Goal: Check status: Check status

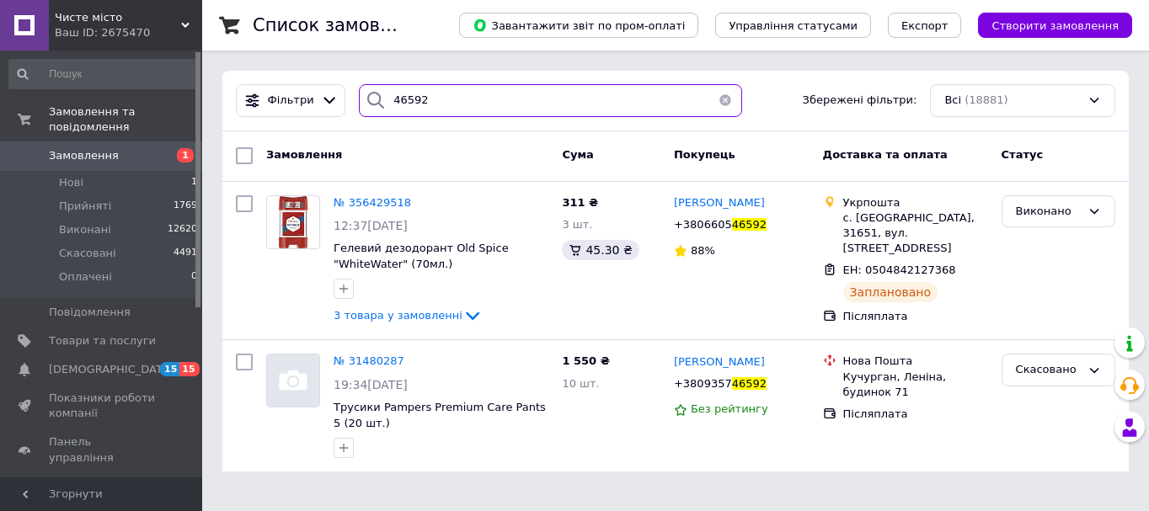
drag, startPoint x: 428, startPoint y: 98, endPoint x: 377, endPoint y: 99, distance: 50.6
click at [377, 99] on div "46592" at bounding box center [550, 100] width 383 height 33
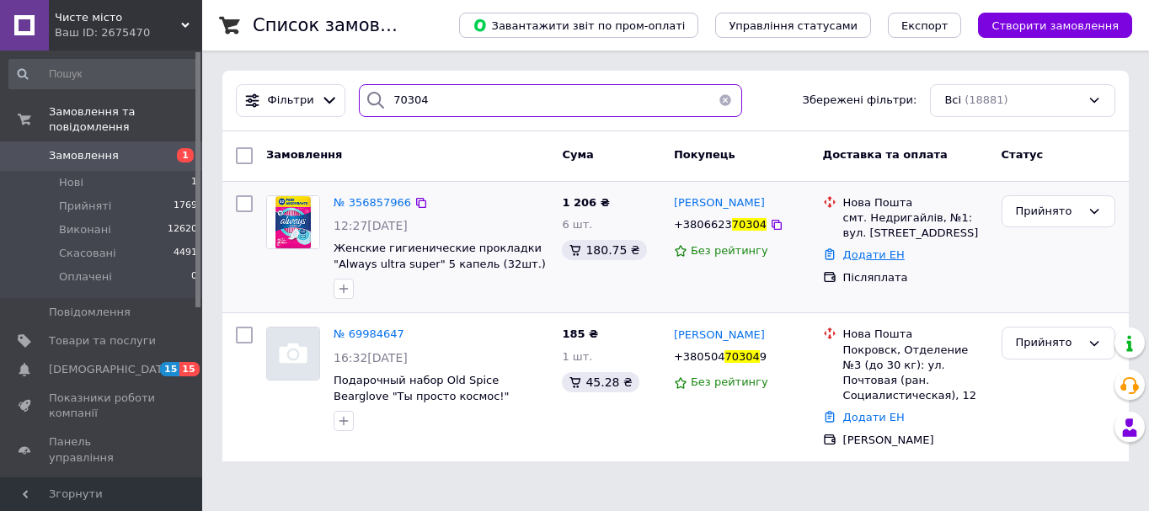
type input "70304"
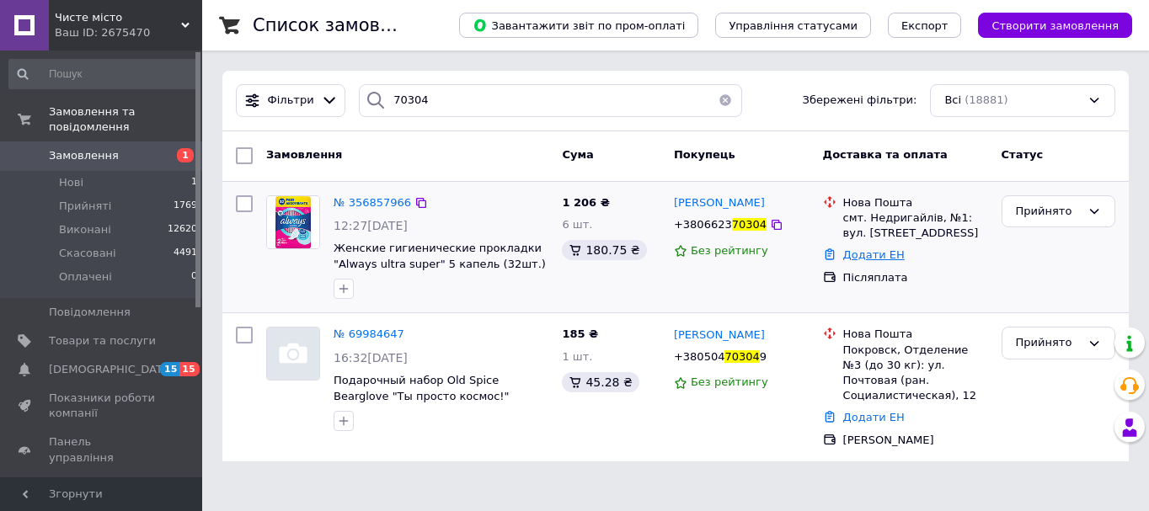
click at [879, 254] on link "Додати ЕН" at bounding box center [873, 254] width 61 height 13
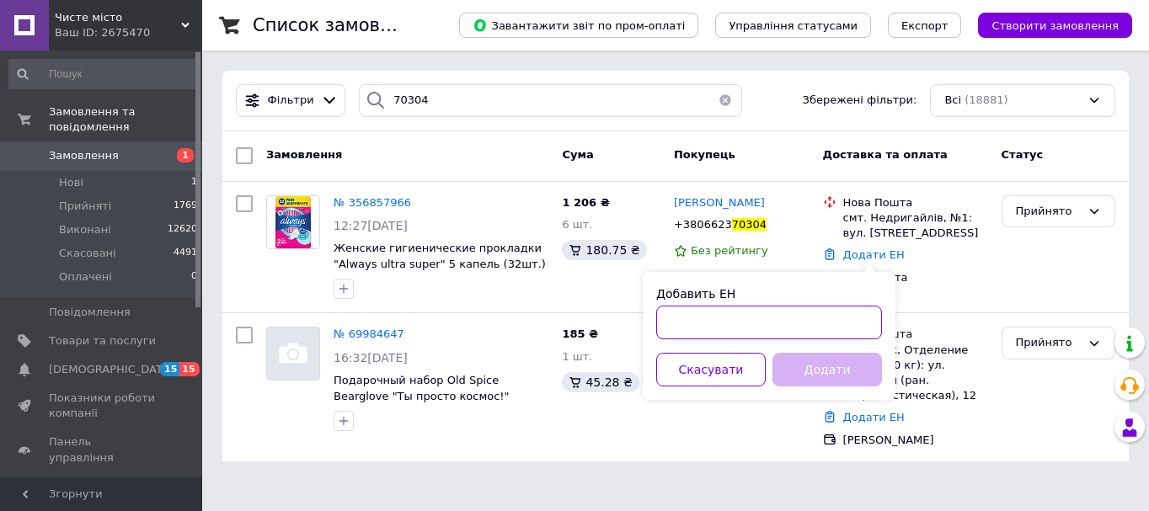
paste input "20451225205626"
type input "20451225205626"
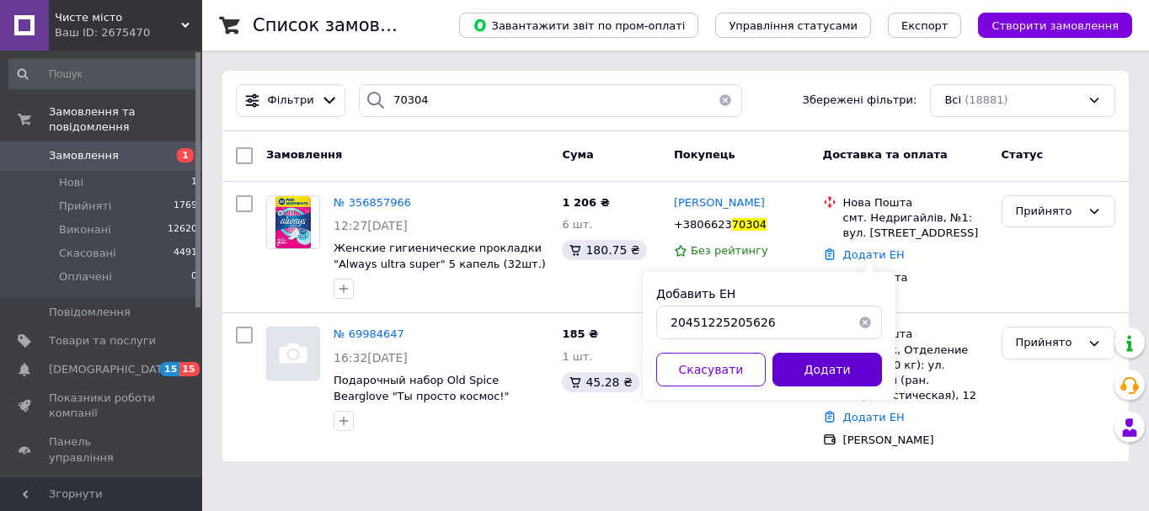
click at [819, 369] on button "Додати" at bounding box center [826, 370] width 109 height 34
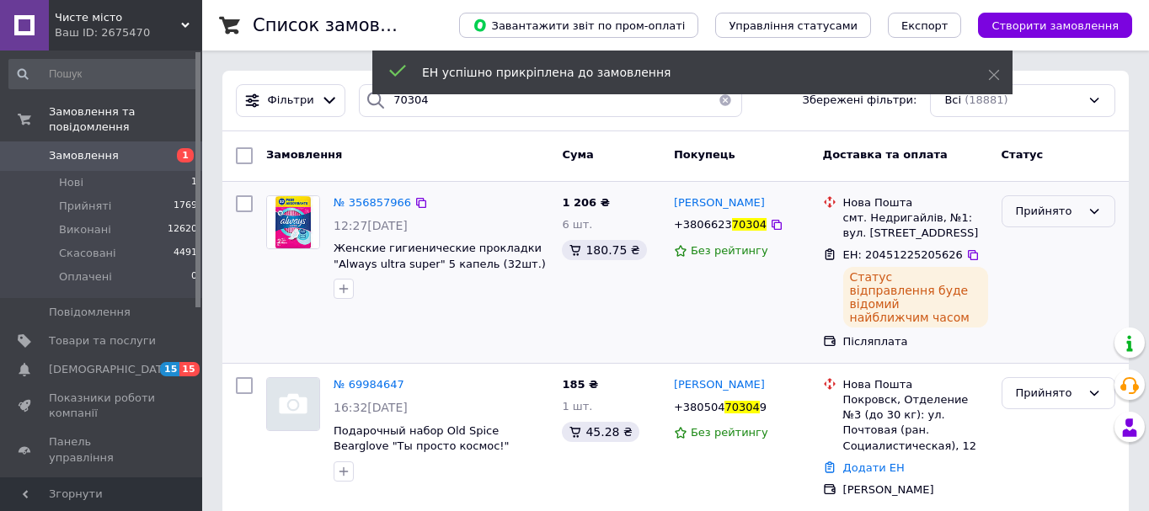
click at [1051, 211] on div "Прийнято" at bounding box center [1048, 212] width 65 height 18
click at [1055, 248] on li "Виконано" at bounding box center [1058, 246] width 112 height 31
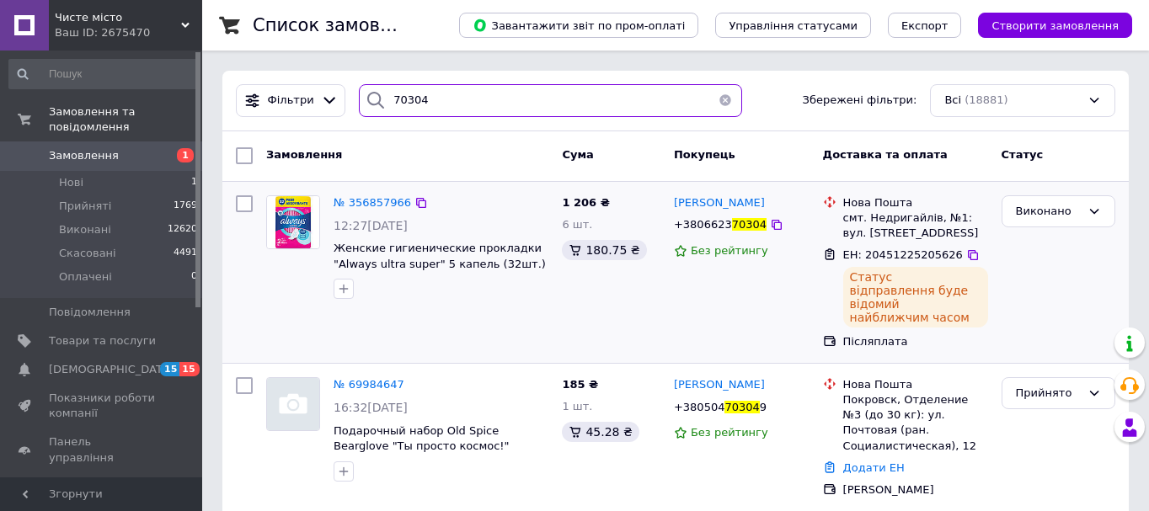
drag, startPoint x: 430, startPoint y: 104, endPoint x: 372, endPoint y: 104, distance: 58.1
click at [372, 104] on div "70304" at bounding box center [550, 100] width 383 height 33
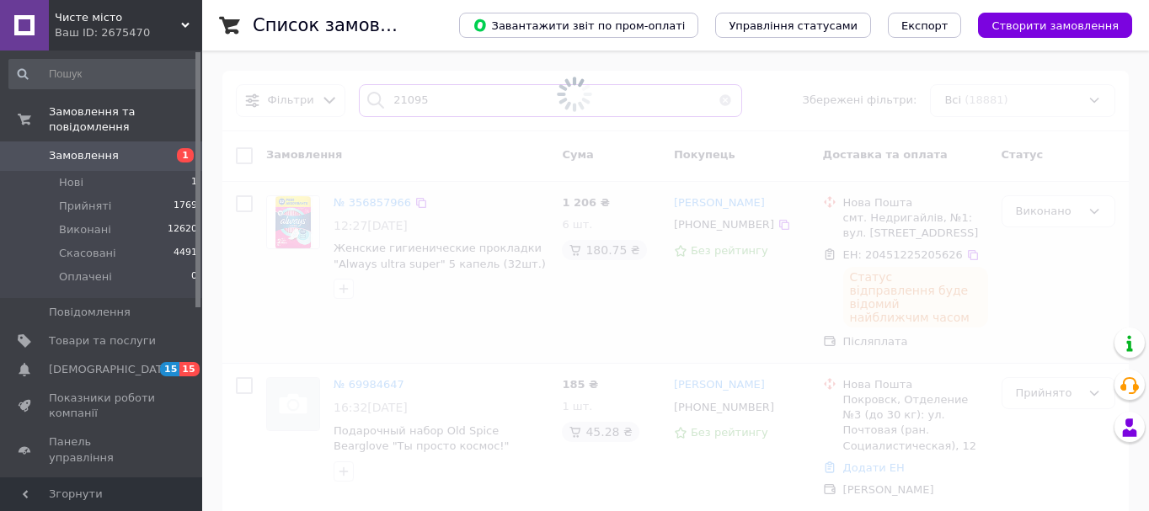
type input "21095"
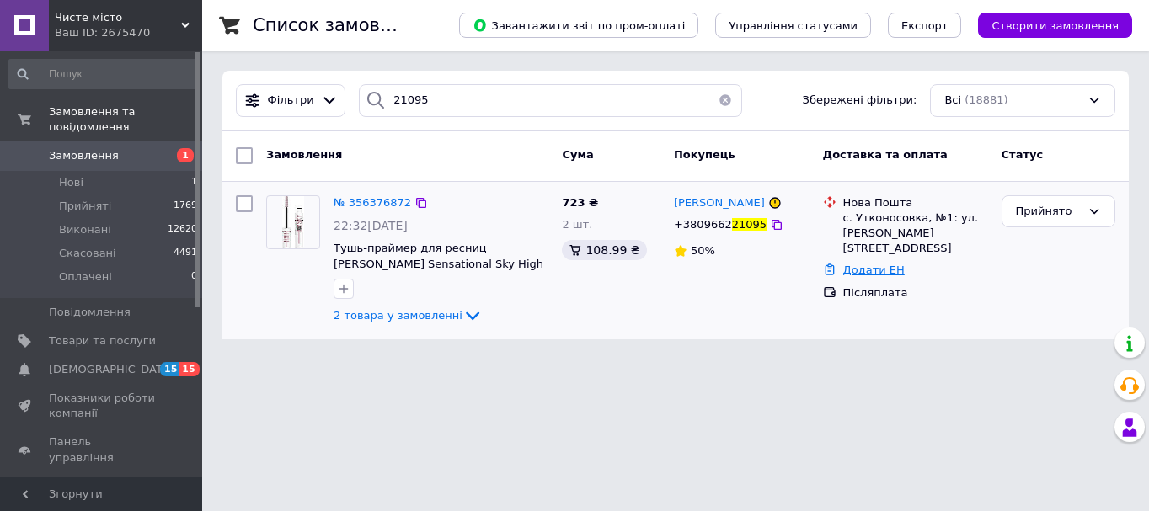
click at [872, 264] on link "Додати ЕН" at bounding box center [873, 270] width 61 height 13
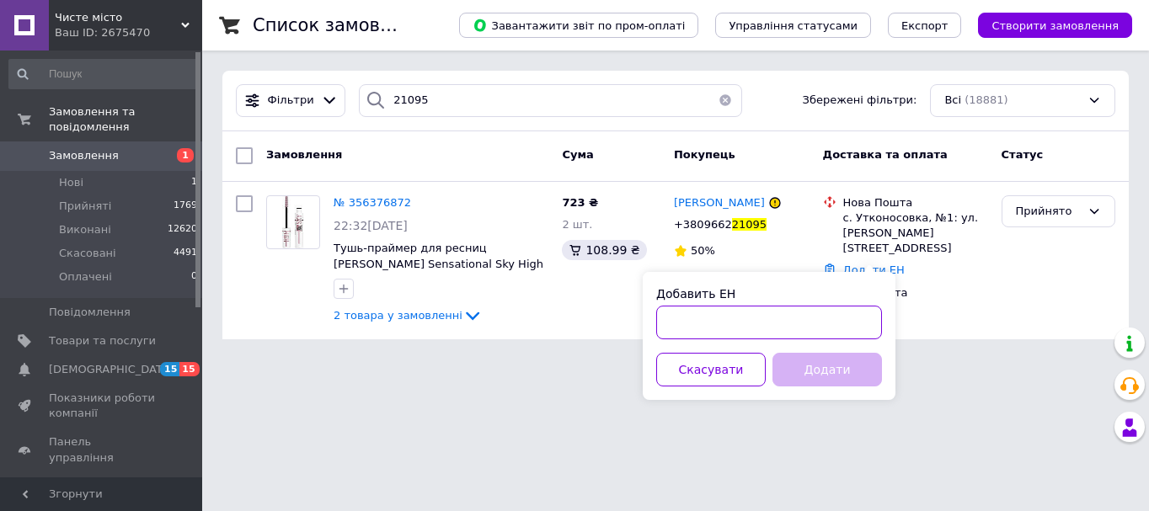
paste input "20451225207895"
type input "20451225207895"
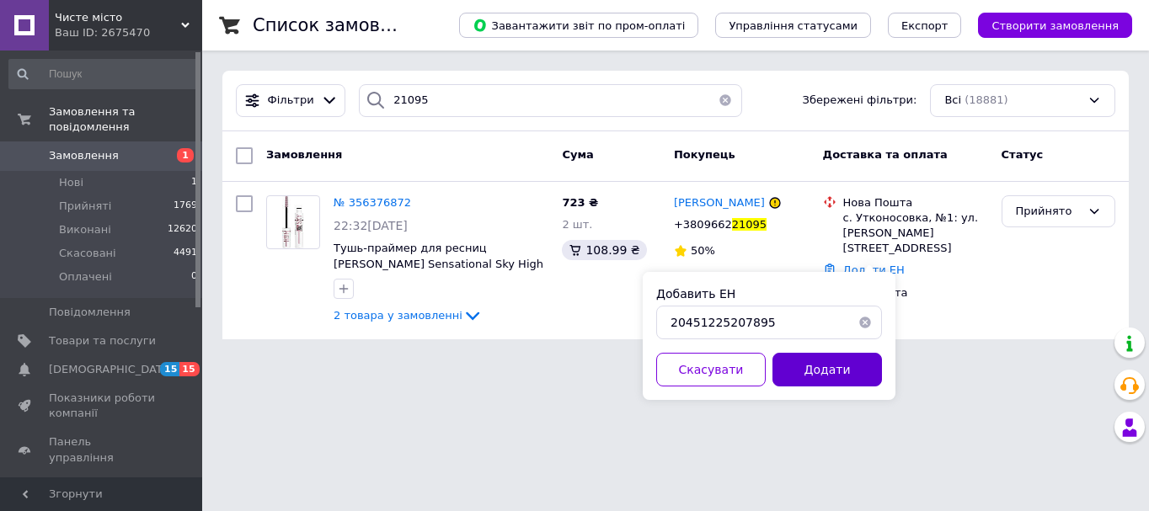
click at [835, 360] on button "Додати" at bounding box center [826, 370] width 109 height 34
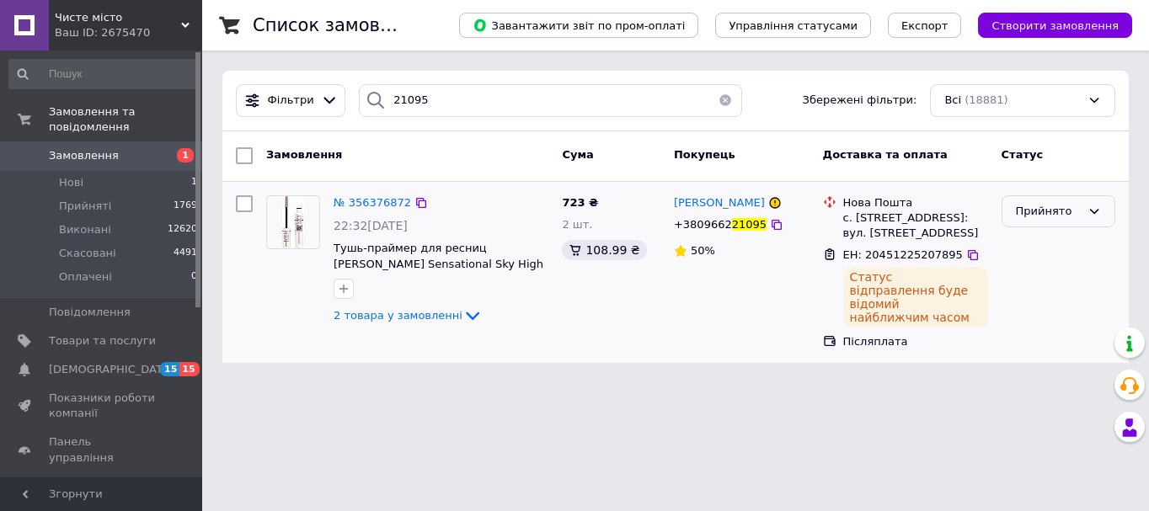
click at [1034, 206] on div "Прийнято" at bounding box center [1048, 212] width 65 height 18
click at [1033, 242] on li "Виконано" at bounding box center [1058, 246] width 112 height 31
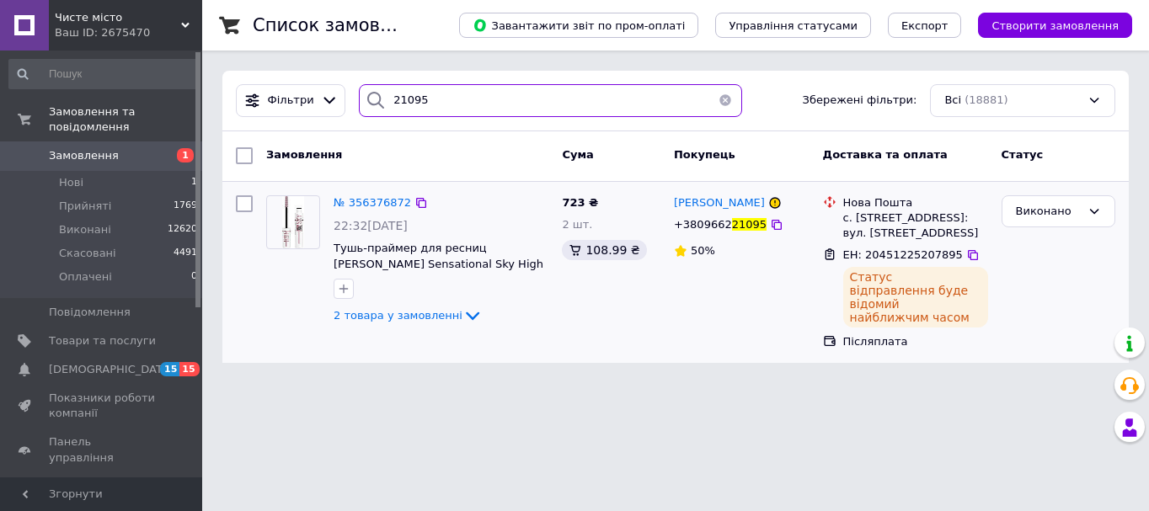
click at [441, 112] on input "21095" at bounding box center [550, 100] width 383 height 33
type input "2"
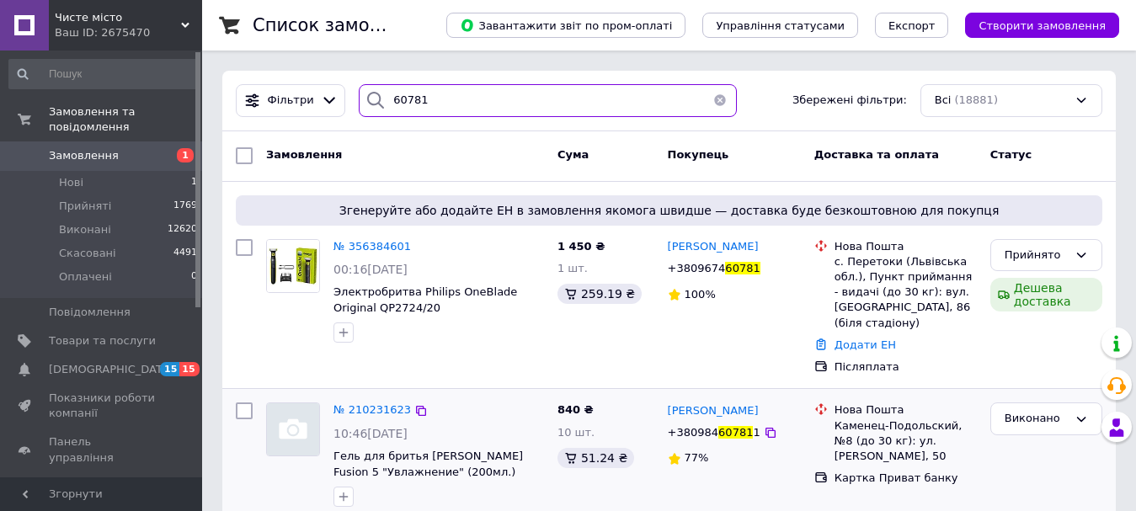
type input "60781"
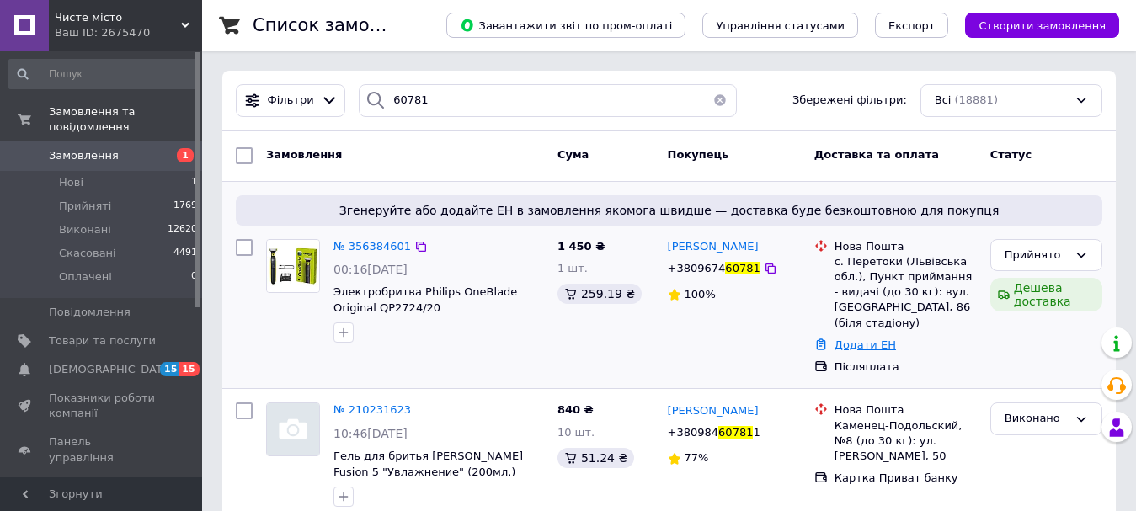
click at [868, 349] on link "Додати ЕН" at bounding box center [865, 345] width 61 height 13
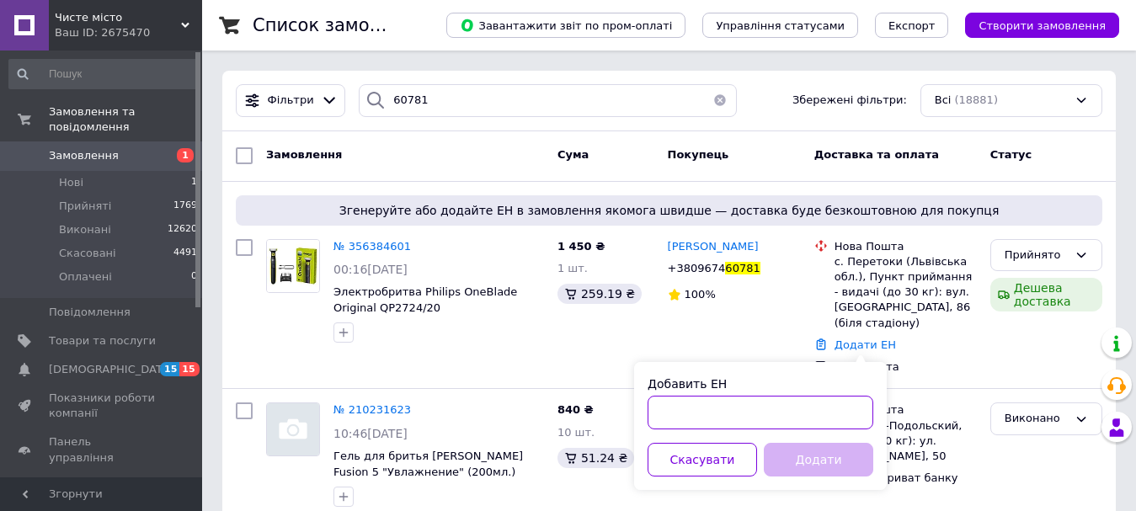
paste input "20451225210151"
type input "20451225210151"
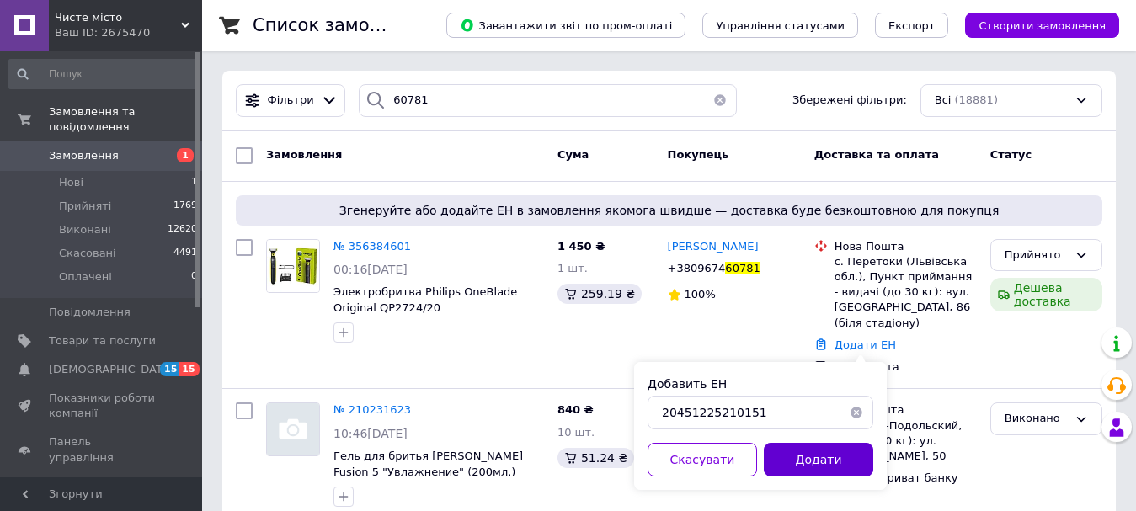
click at [824, 455] on button "Додати" at bounding box center [818, 460] width 109 height 34
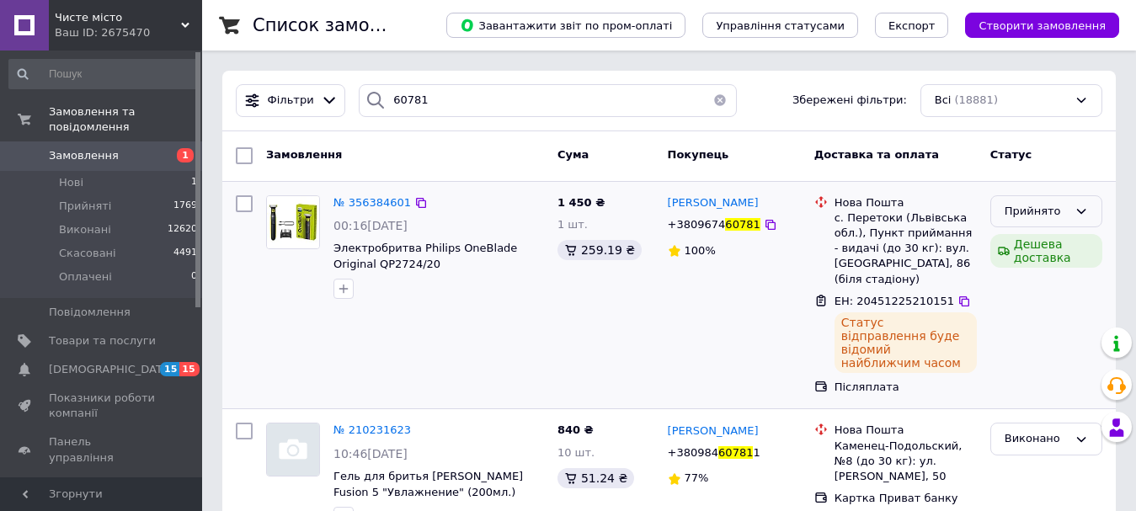
click at [1089, 209] on div "Прийнято" at bounding box center [1046, 211] width 112 height 33
click at [1064, 243] on li "Виконано" at bounding box center [1046, 246] width 110 height 31
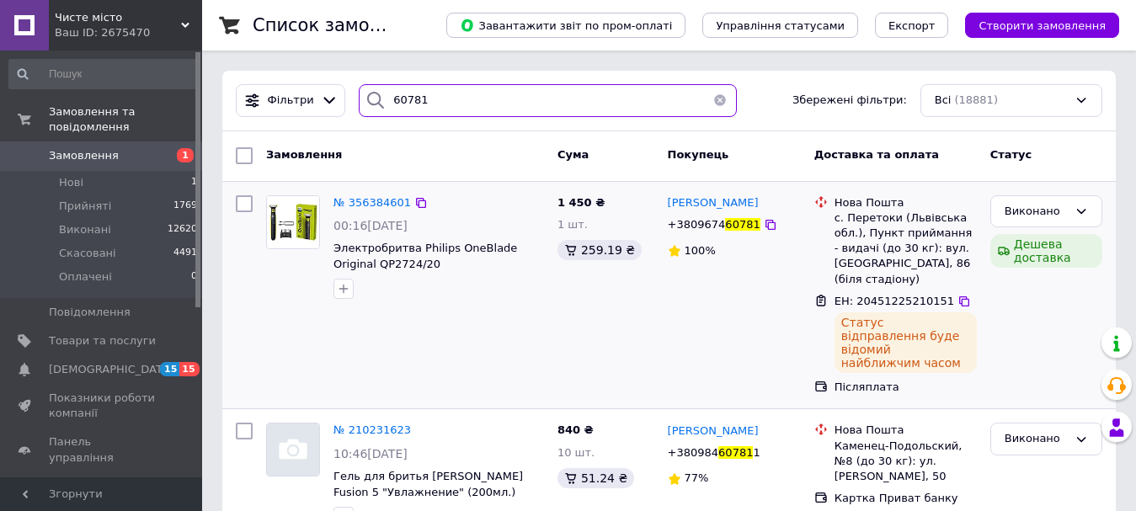
drag, startPoint x: 424, startPoint y: 109, endPoint x: 372, endPoint y: 109, distance: 51.4
click at [372, 109] on div "60781" at bounding box center [547, 100] width 377 height 33
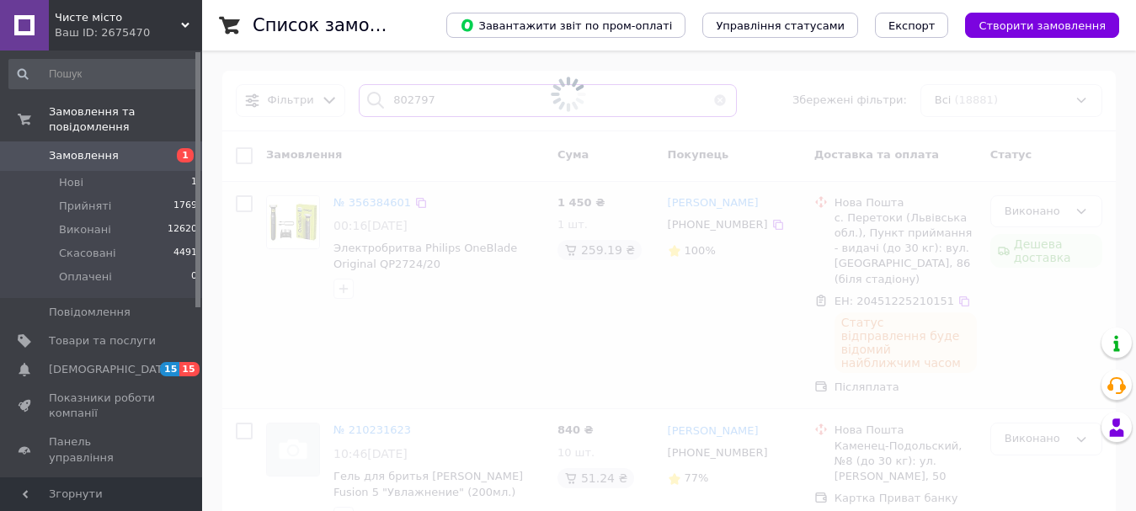
type input "802797"
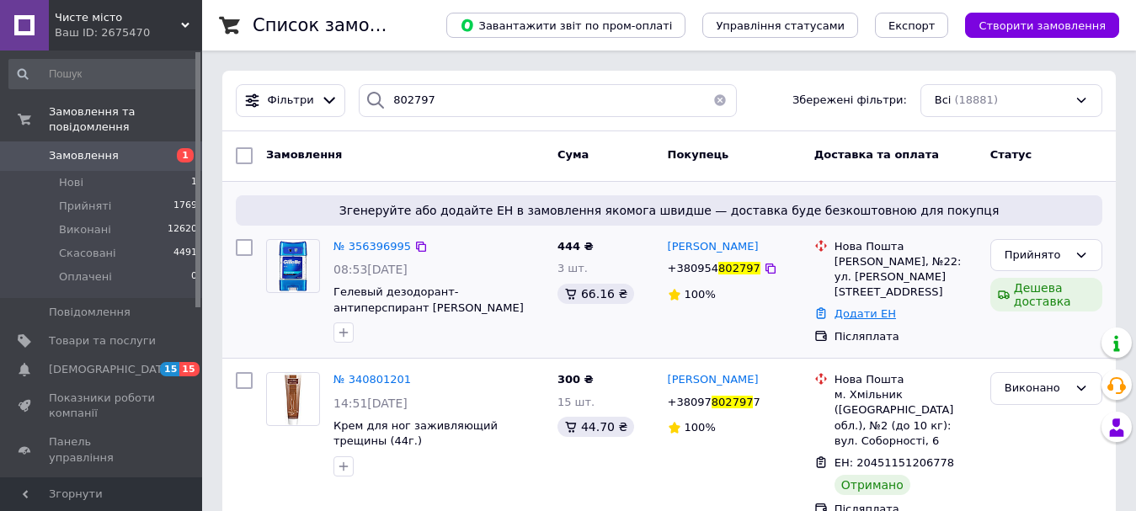
click at [867, 307] on link "Додати ЕН" at bounding box center [865, 313] width 61 height 13
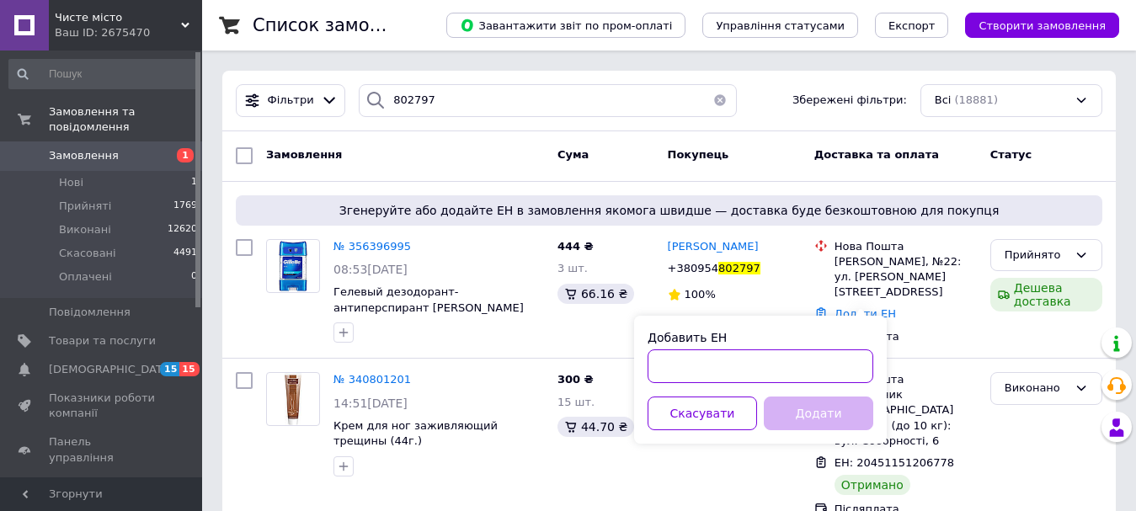
paste input "20451225212315"
type input "20451225212315"
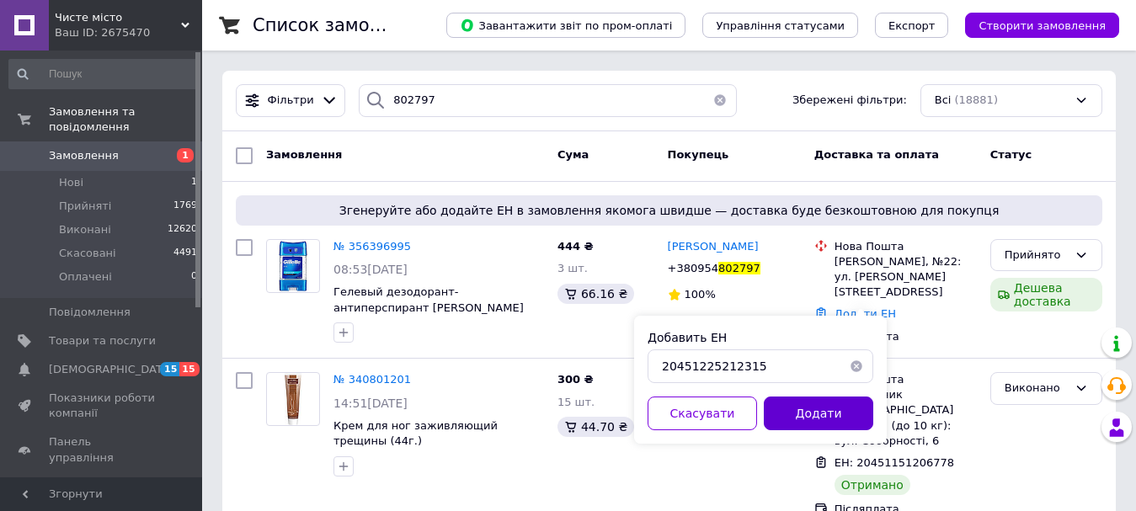
click at [816, 411] on button "Додати" at bounding box center [818, 414] width 109 height 34
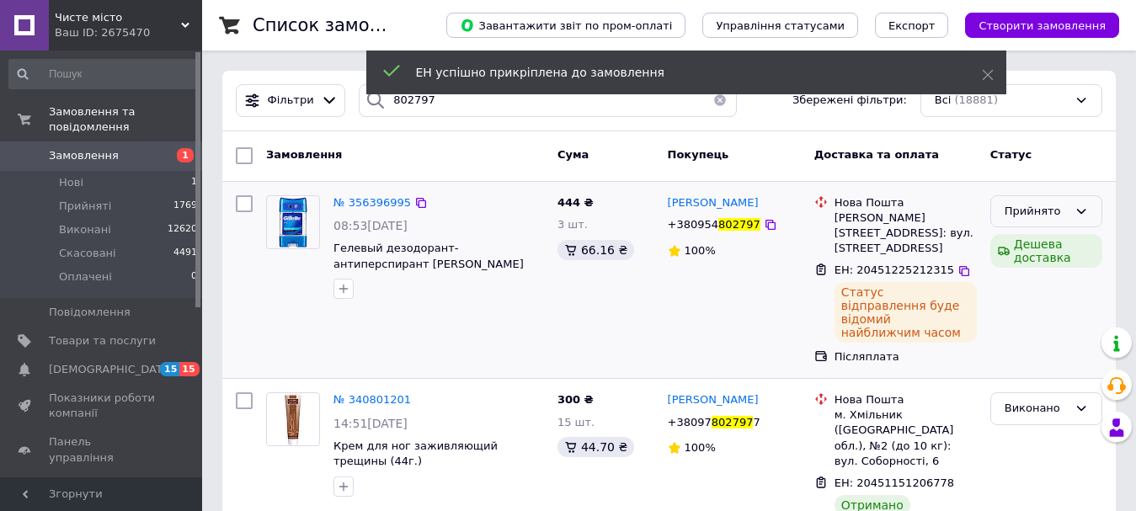
click at [1041, 216] on div "Прийнято" at bounding box center [1036, 212] width 63 height 18
click at [1027, 243] on li "Виконано" at bounding box center [1046, 246] width 110 height 31
